Goal: Task Accomplishment & Management: Manage account settings

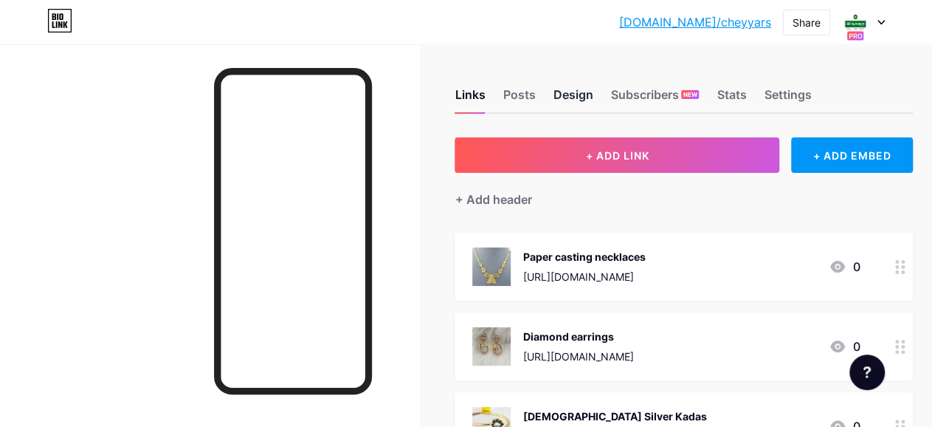
click at [582, 92] on div "Design" at bounding box center [573, 99] width 40 height 27
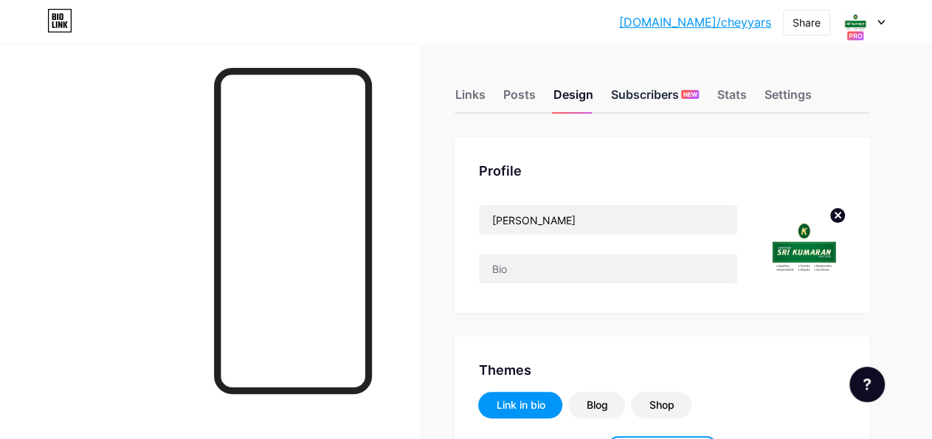
click at [683, 92] on div "Subscribers NEW" at bounding box center [654, 99] width 89 height 27
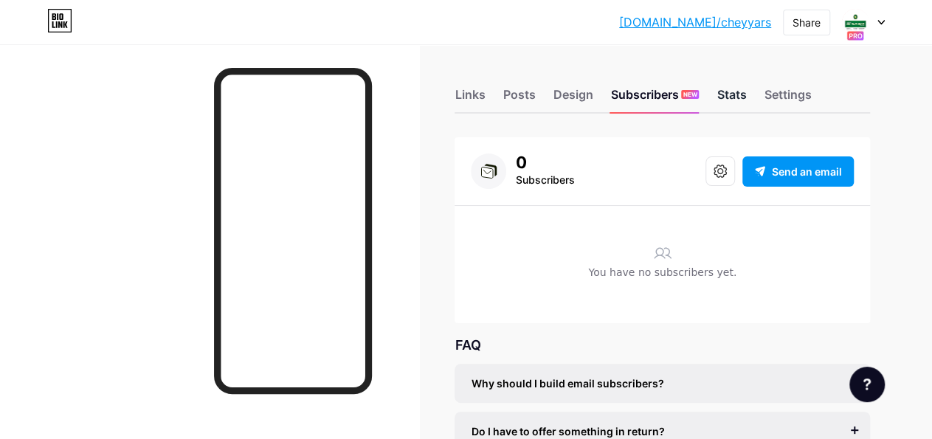
click at [746, 92] on div "Stats" at bounding box center [732, 99] width 30 height 27
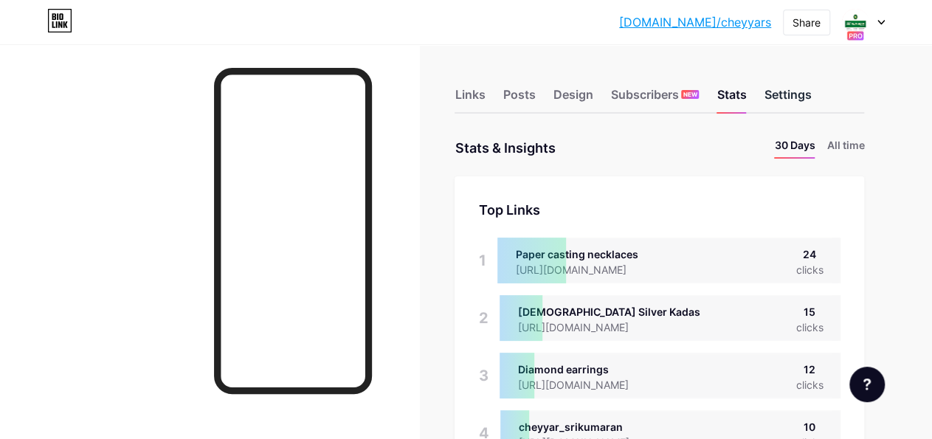
click at [807, 98] on div "Settings" at bounding box center [787, 99] width 47 height 27
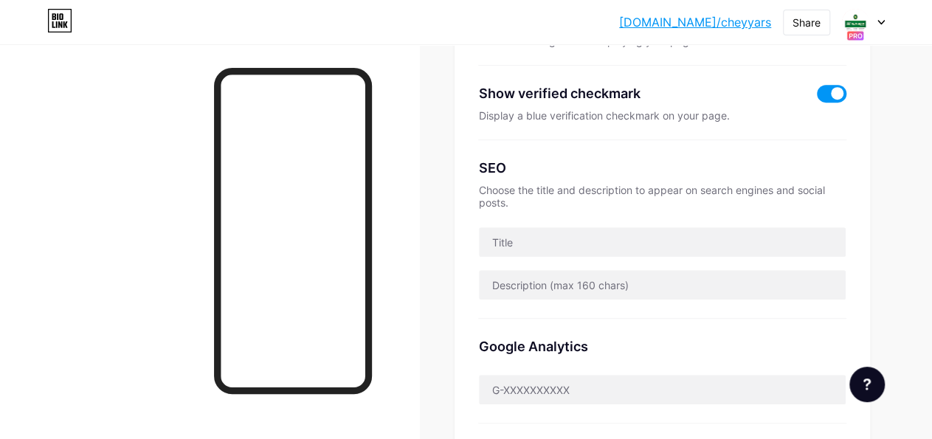
scroll to position [307, 0]
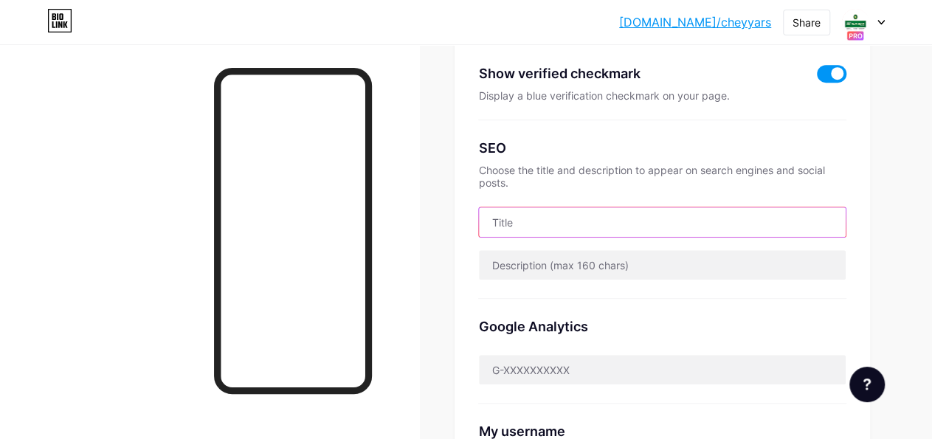
click at [545, 210] on input "text" at bounding box center [662, 222] width 367 height 30
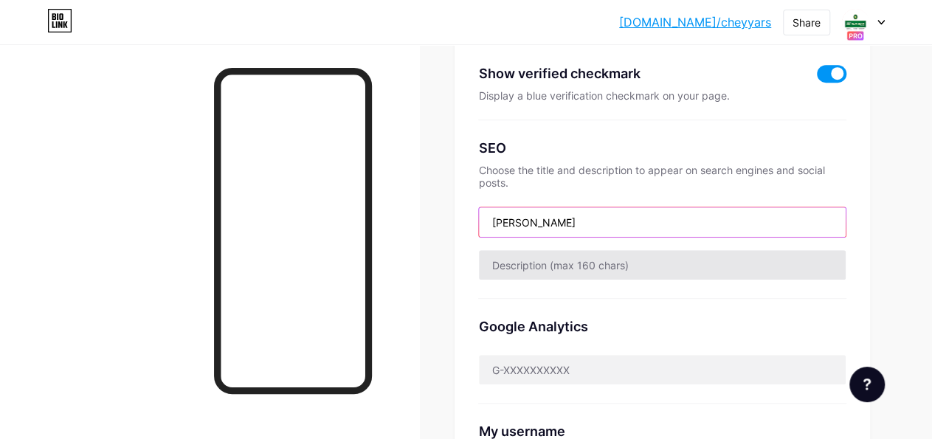
type input "[PERSON_NAME]"
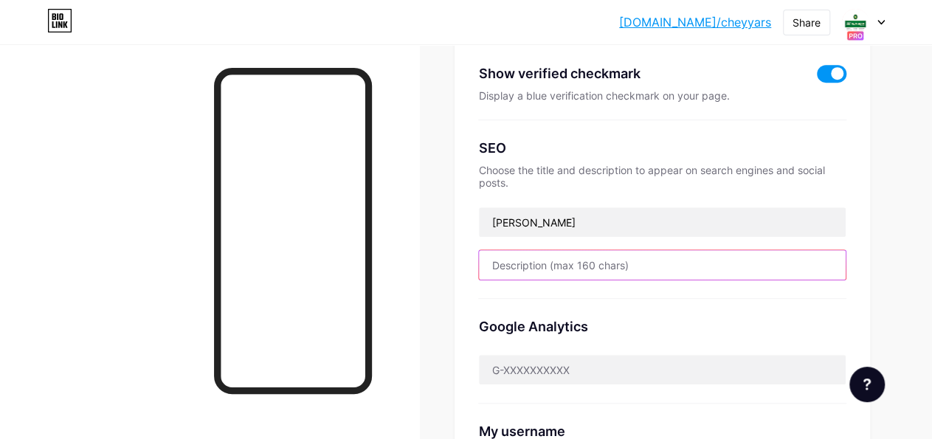
click at [581, 269] on input "text" at bounding box center [662, 265] width 367 height 30
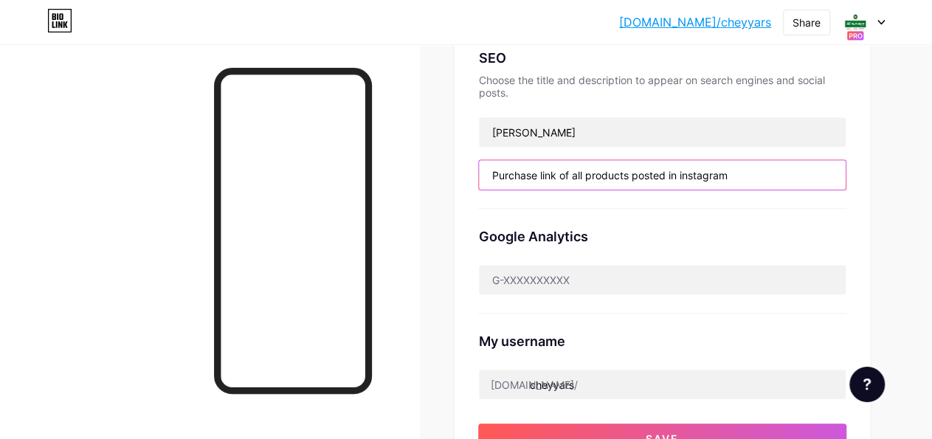
scroll to position [461, 0]
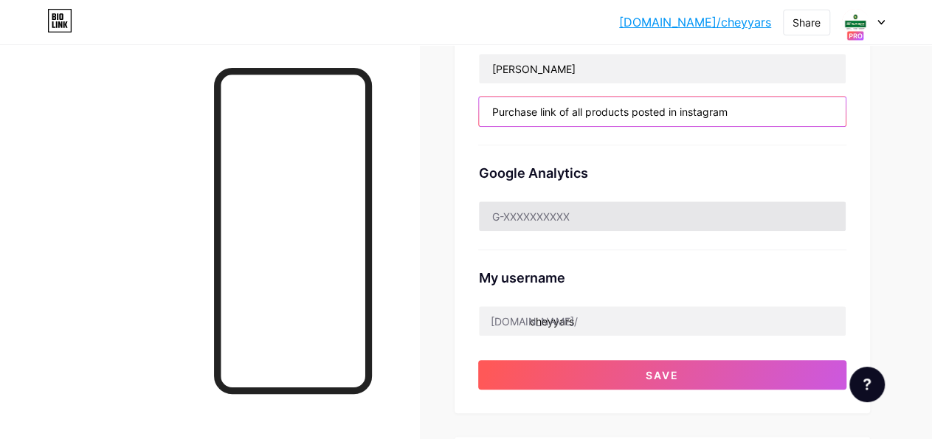
type input "Purchase link of all products posted in instagram"
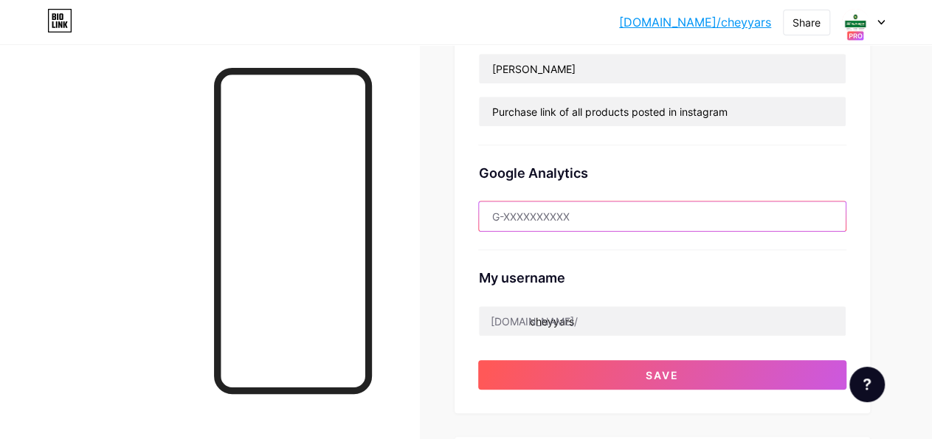
click at [587, 212] on input "text" at bounding box center [662, 216] width 367 height 30
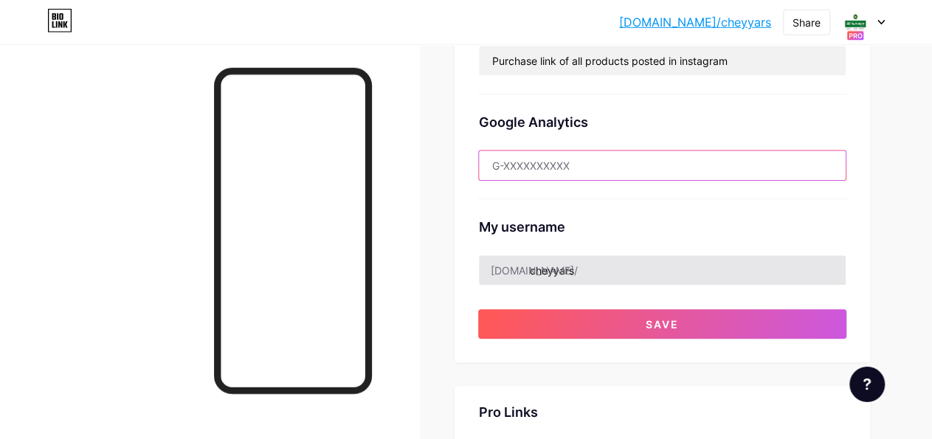
scroll to position [537, 0]
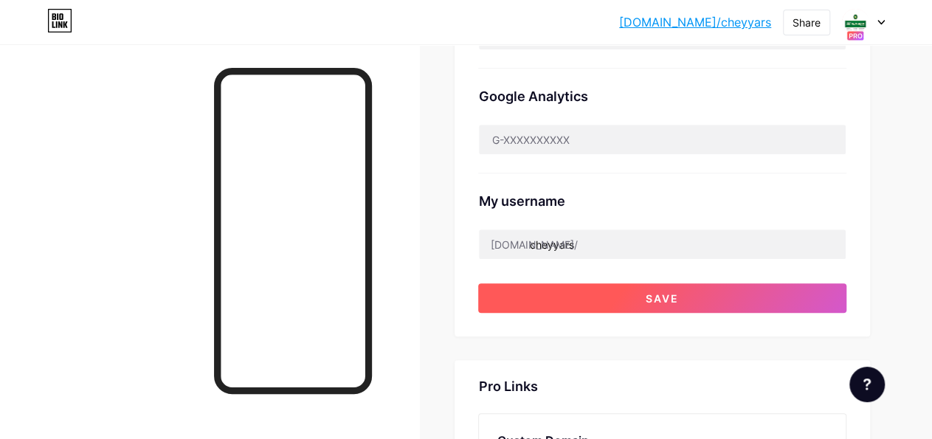
click at [647, 300] on button "Save" at bounding box center [662, 298] width 368 height 30
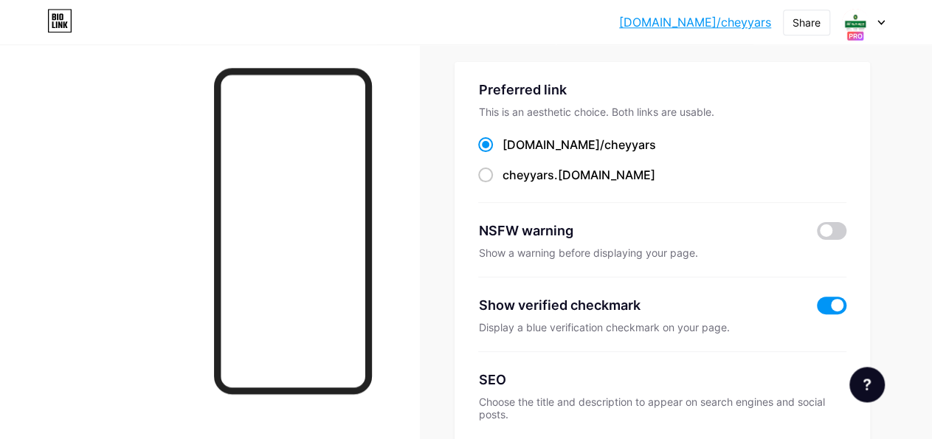
scroll to position [0, 0]
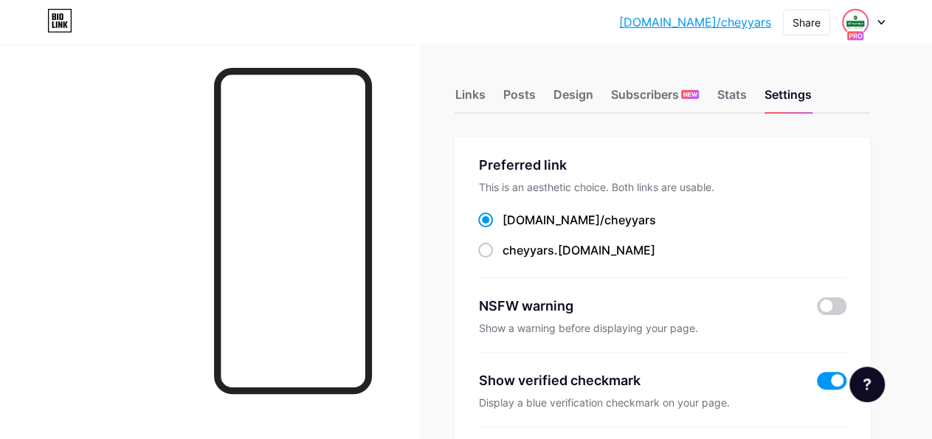
click at [861, 24] on img at bounding box center [856, 22] width 24 height 24
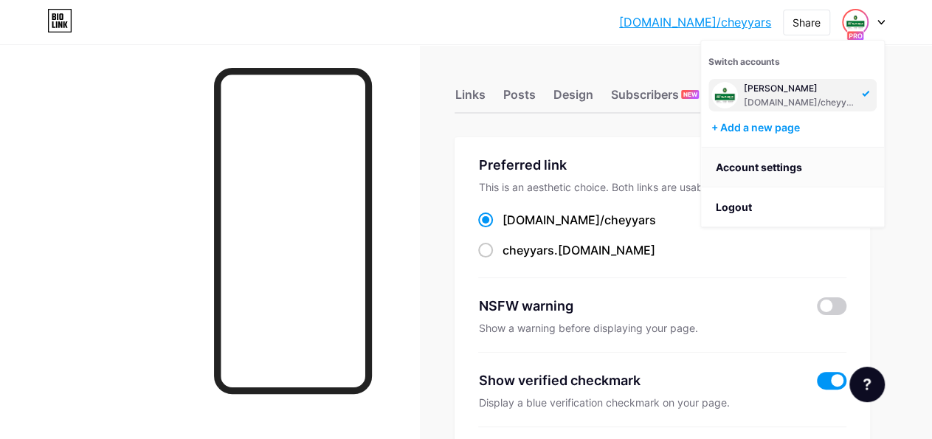
click at [764, 168] on link "Account settings" at bounding box center [792, 168] width 183 height 40
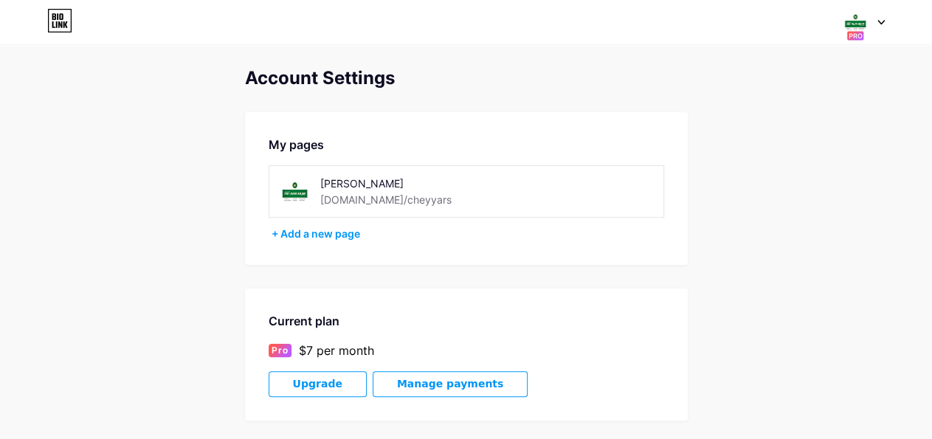
click at [875, 18] on div at bounding box center [863, 22] width 43 height 27
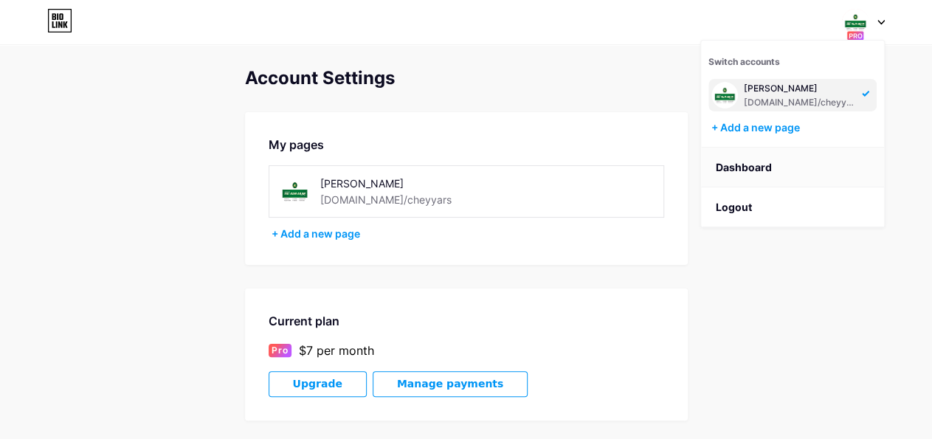
click at [751, 170] on link "Dashboard" at bounding box center [792, 168] width 183 height 40
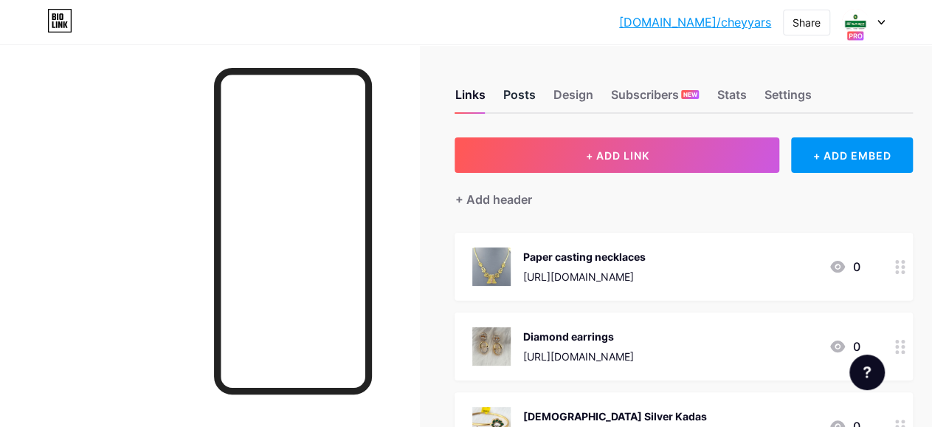
click at [529, 97] on div "Posts" at bounding box center [519, 99] width 32 height 27
